Goal: Information Seeking & Learning: Check status

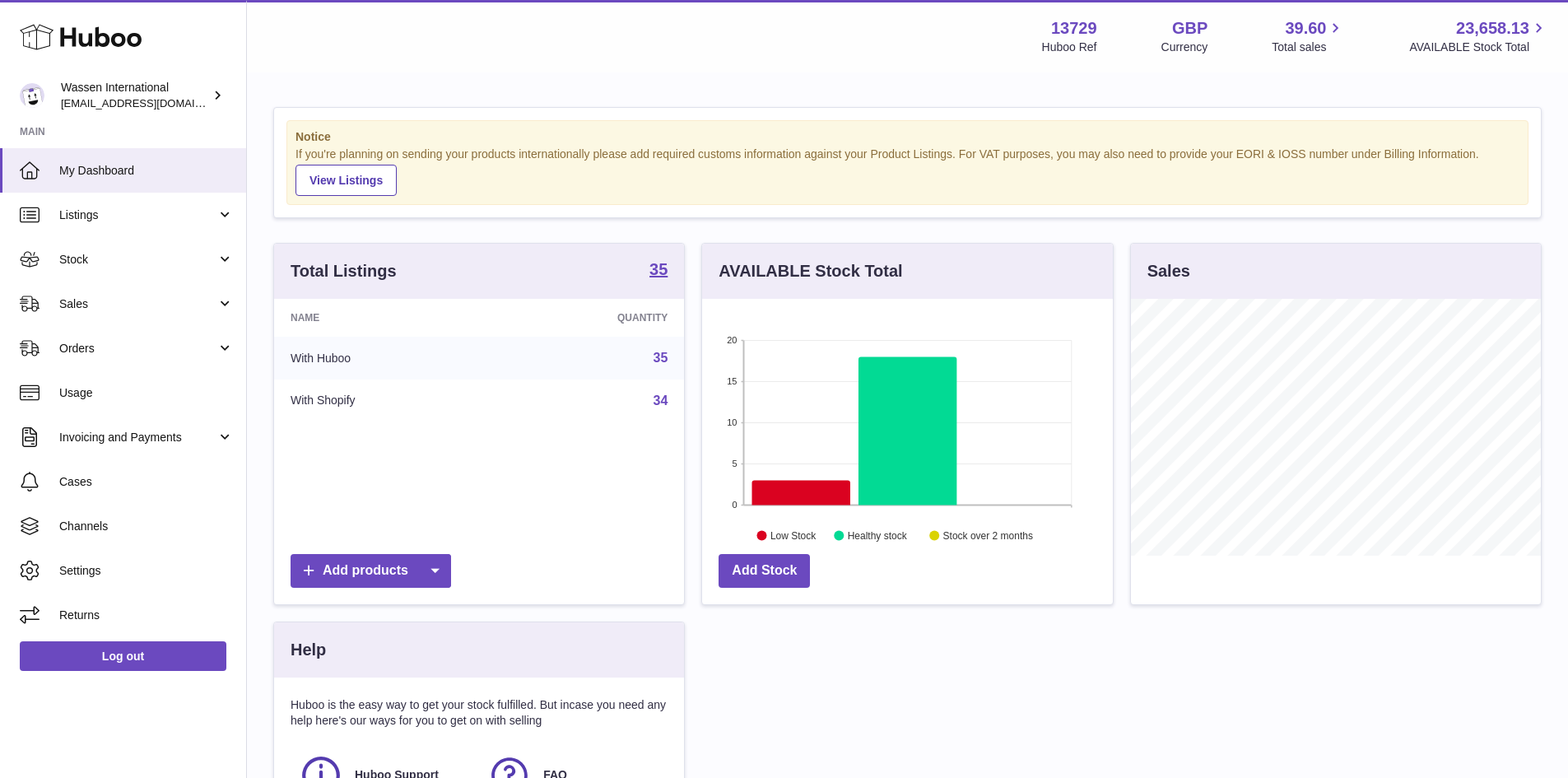
scroll to position [257, 411]
click at [177, 311] on span "Sales" at bounding box center [138, 304] width 157 height 16
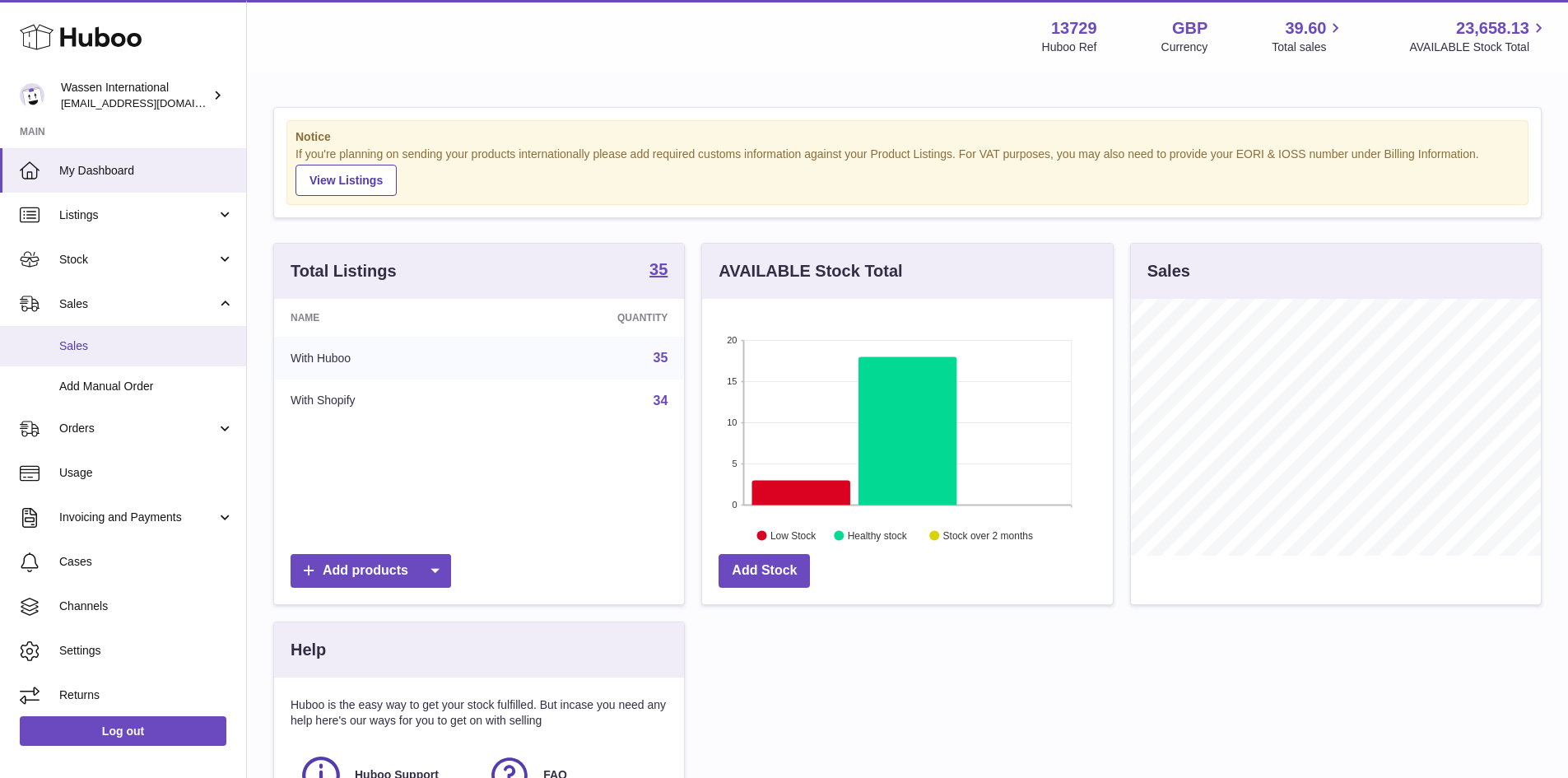
click at [97, 353] on span "Sales" at bounding box center [146, 346] width 174 height 16
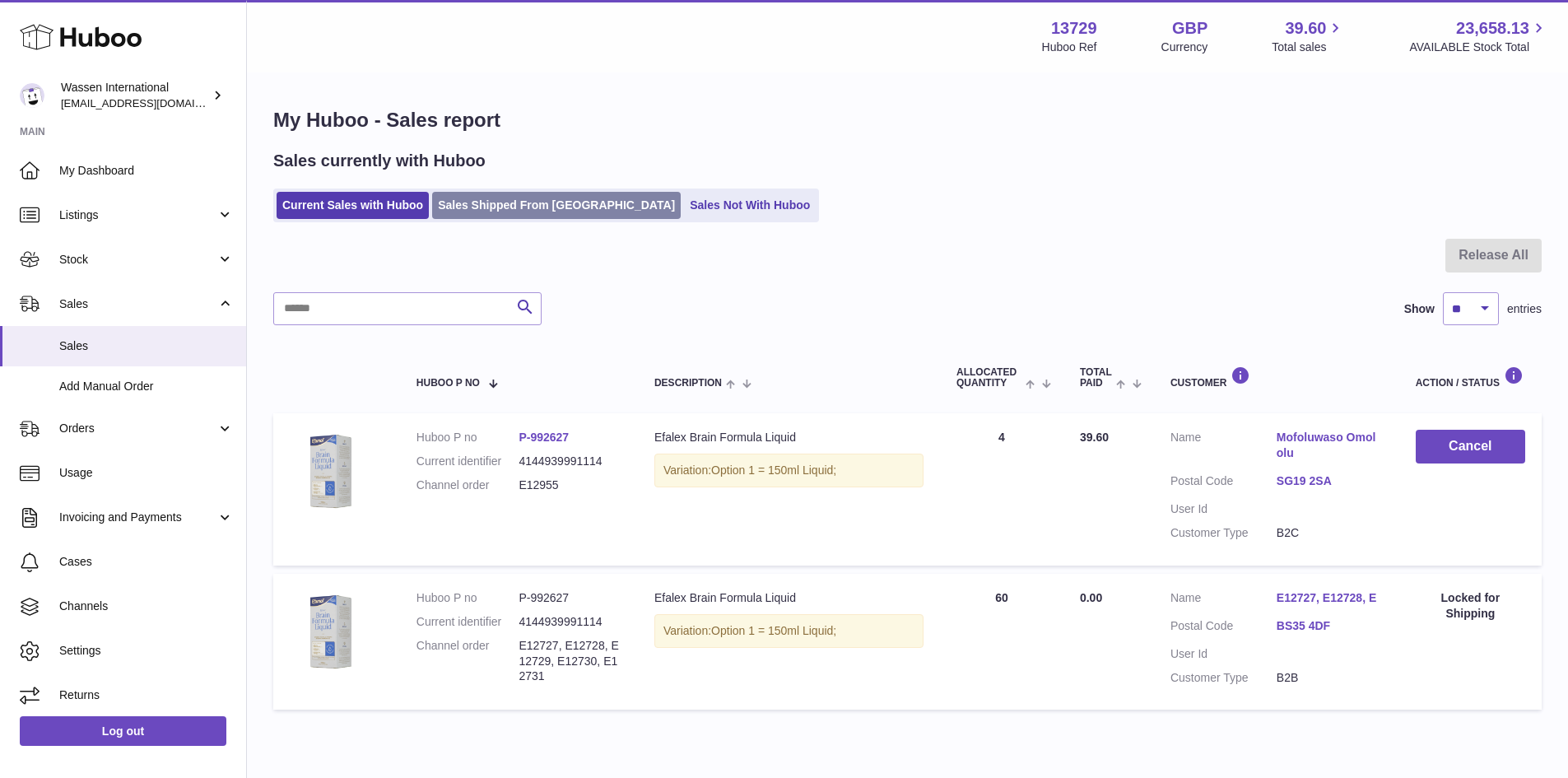
click at [507, 206] on link "Sales Shipped From Huboo" at bounding box center [557, 205] width 249 height 27
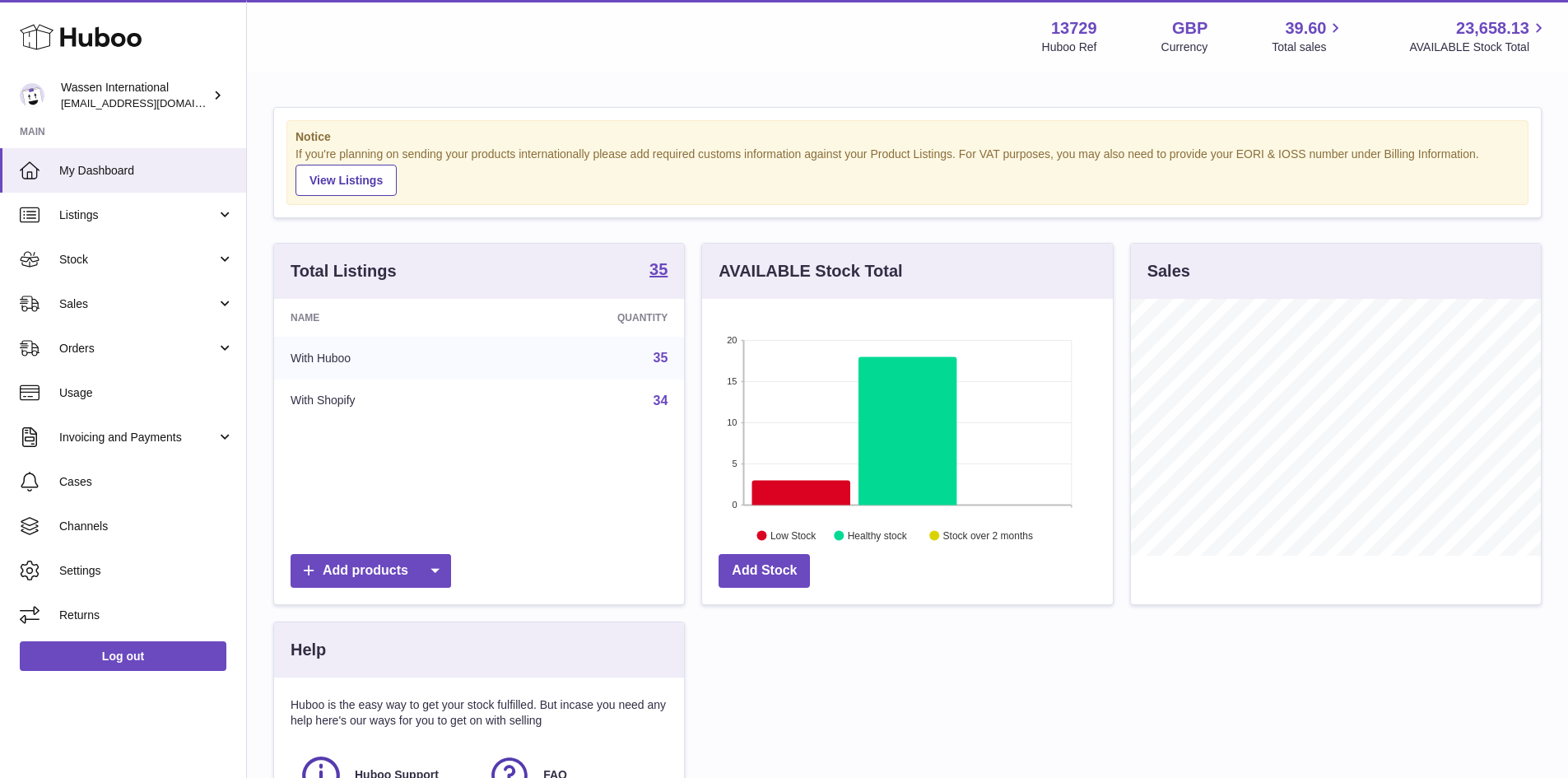
scroll to position [257, 411]
click at [123, 306] on span "Sales" at bounding box center [138, 304] width 157 height 16
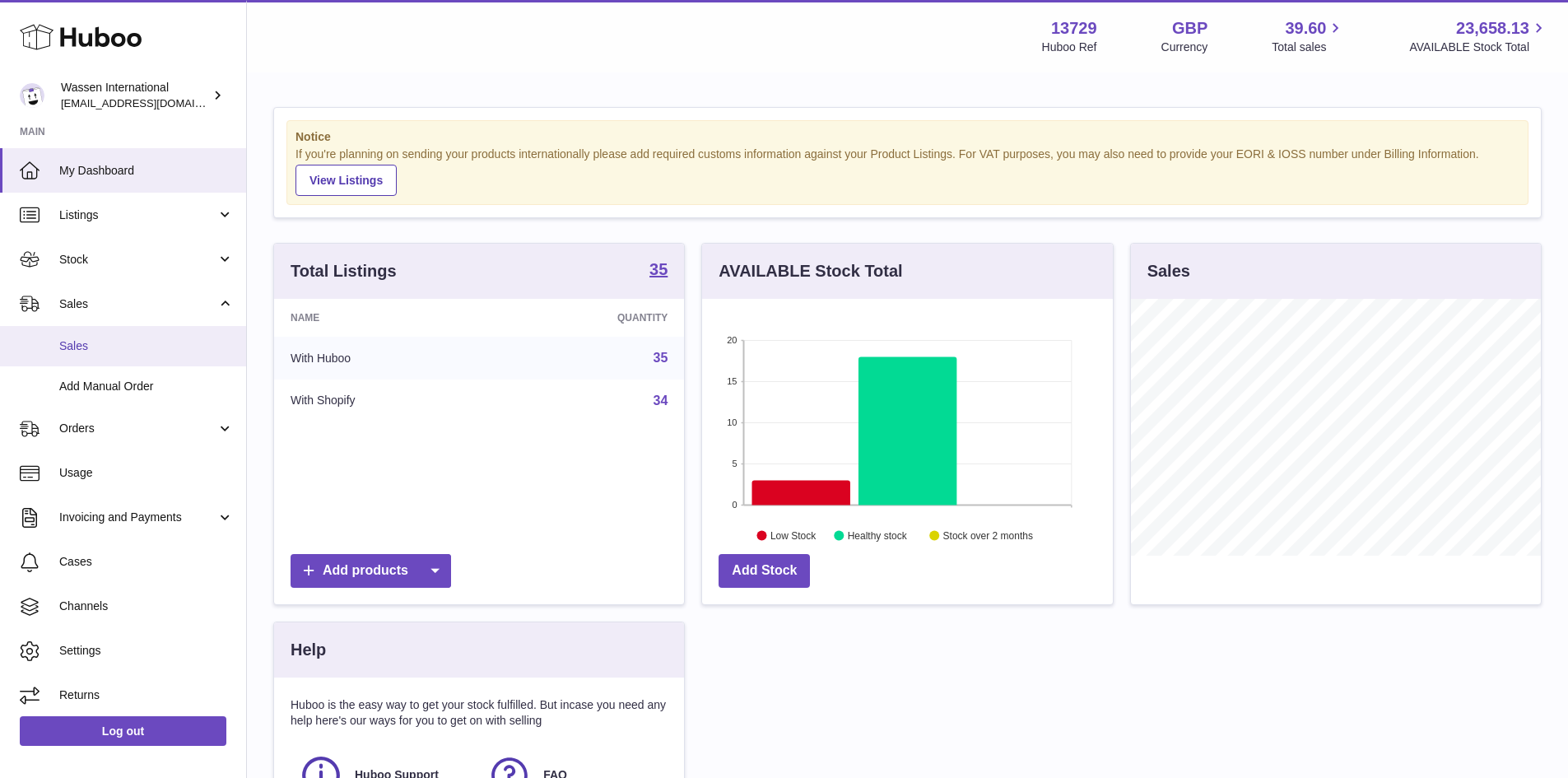
click at [89, 344] on span "Sales" at bounding box center [146, 346] width 174 height 16
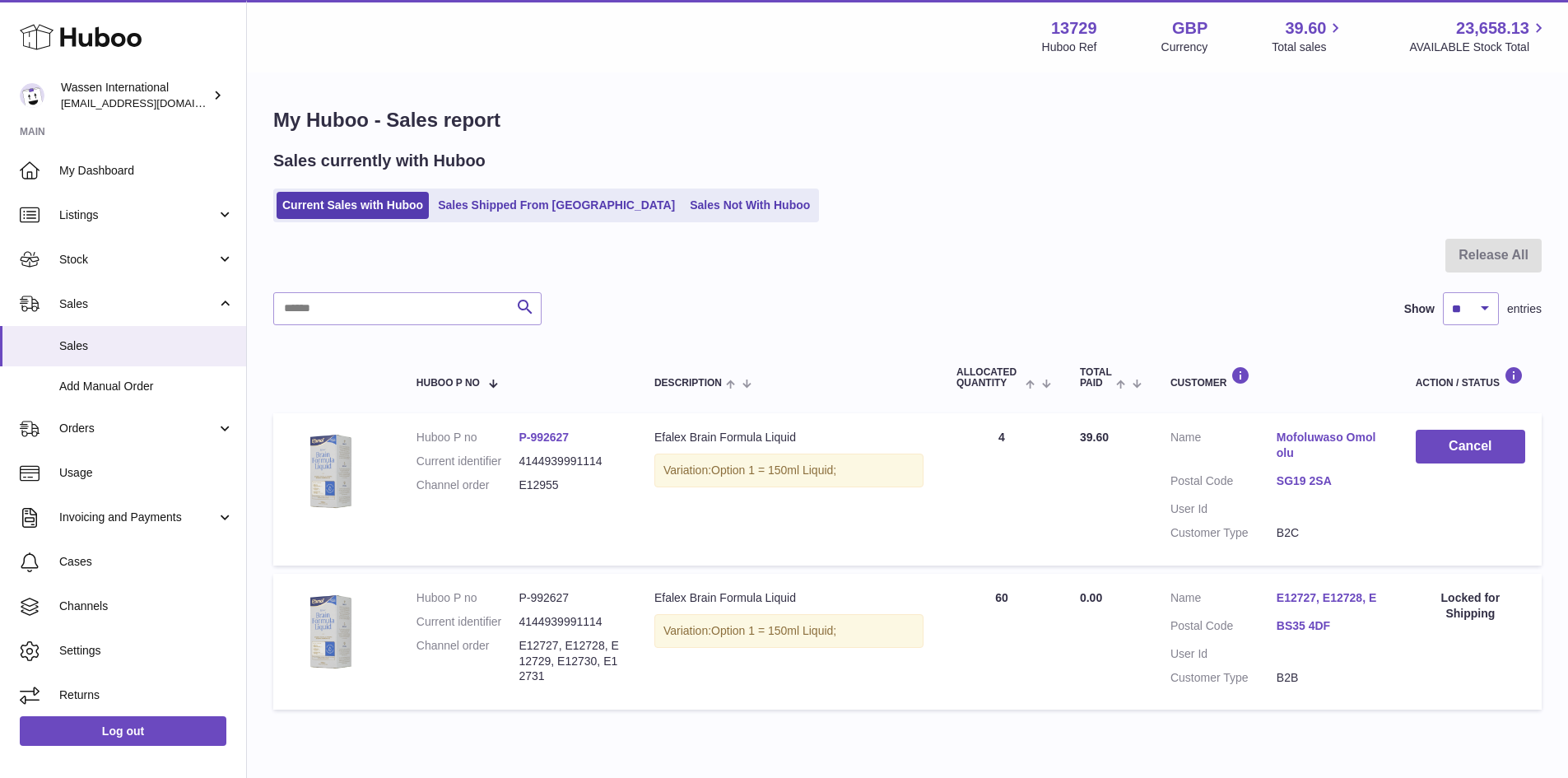
drag, startPoint x: 598, startPoint y: 433, endPoint x: 536, endPoint y: 437, distance: 62.1
click at [536, 437] on dd "P-992627" at bounding box center [569, 438] width 102 height 16
copy link "992627"
